Goal: Navigation & Orientation: Find specific page/section

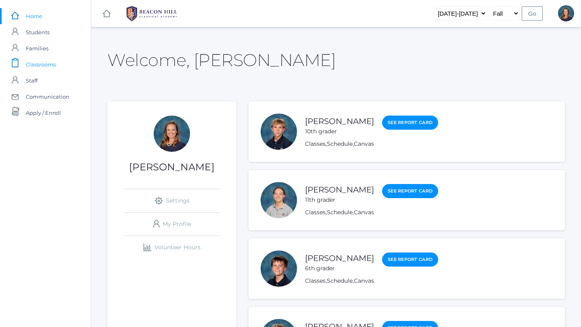
click at [35, 63] on span "Classrooms" at bounding box center [41, 64] width 30 height 16
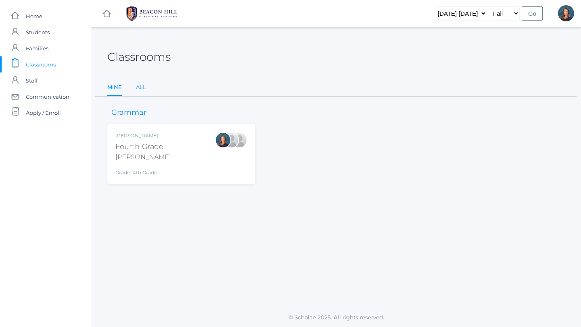
click at [140, 86] on link "All" at bounding box center [141, 87] width 10 height 16
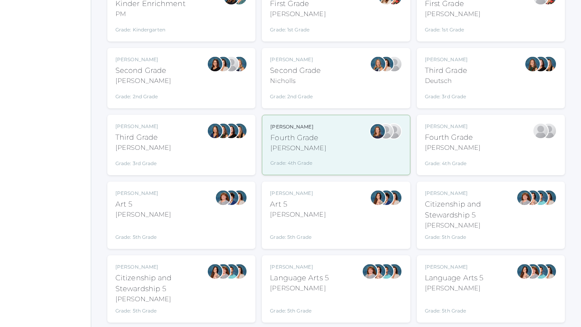
scroll to position [210, 0]
click at [515, 142] on div "Lydia Chaffin Fourth Grade Chaffin Grade: 4th Grade 04LA" at bounding box center [491, 145] width 132 height 44
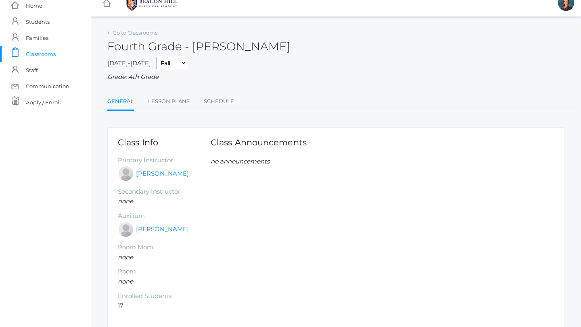
scroll to position [13, 0]
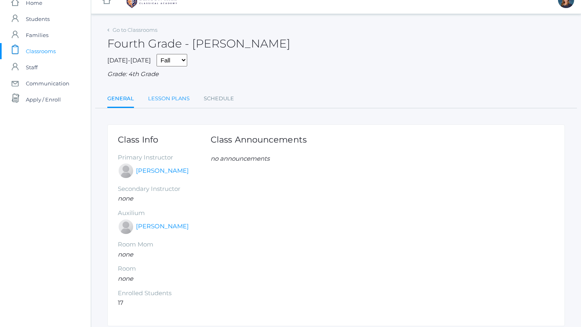
click at [167, 99] on link "Lesson Plans" at bounding box center [169, 99] width 42 height 16
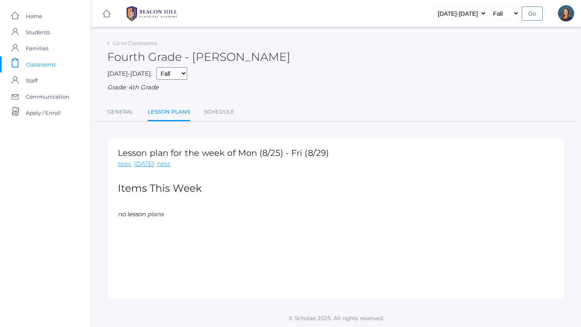
scroll to position [1, 0]
click at [116, 112] on link "General" at bounding box center [120, 111] width 26 height 16
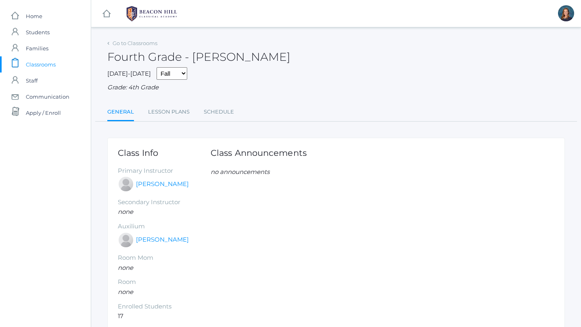
scroll to position [42, 0]
